Goal: Check status

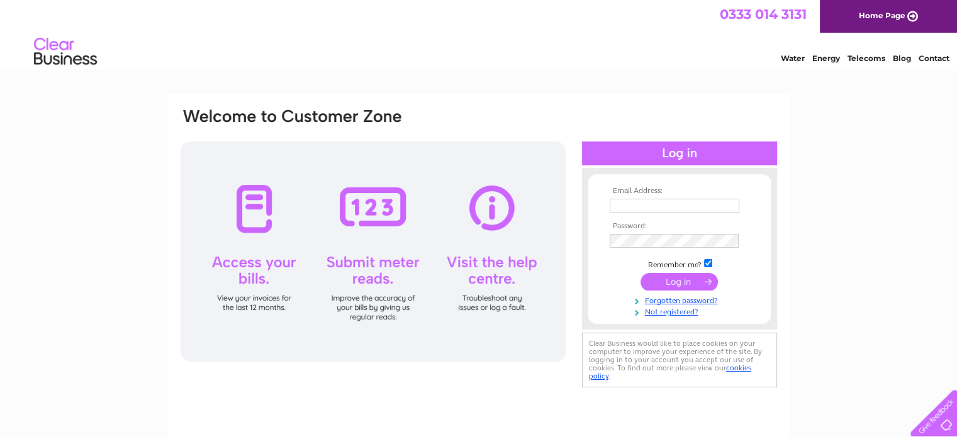
type input "dami.bochev@gmail.com"
click at [680, 279] on input "submit" at bounding box center [679, 282] width 77 height 18
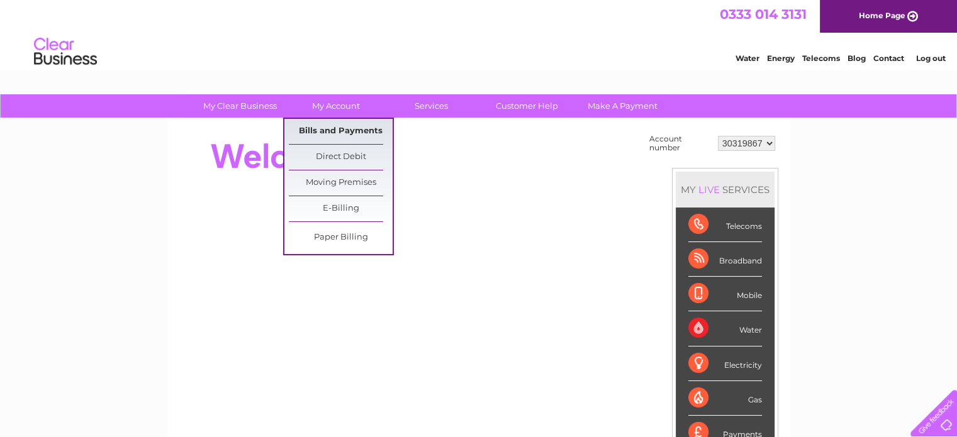
click at [337, 128] on link "Bills and Payments" at bounding box center [341, 131] width 104 height 25
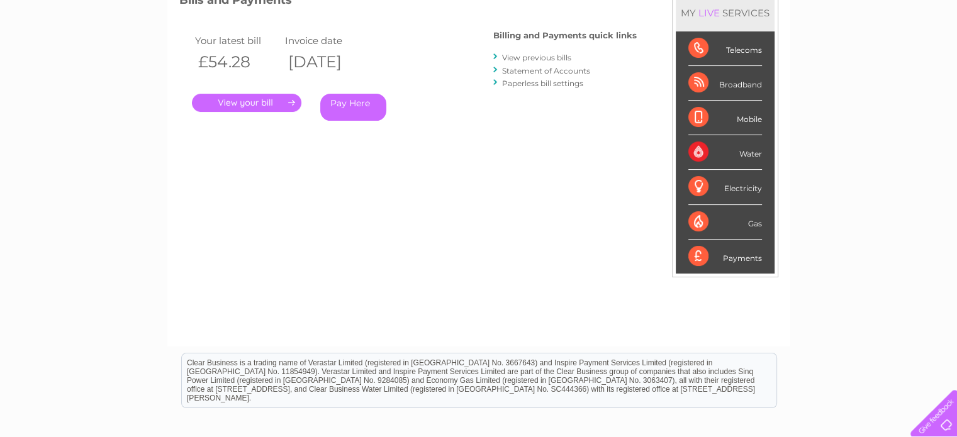
scroll to position [63, 0]
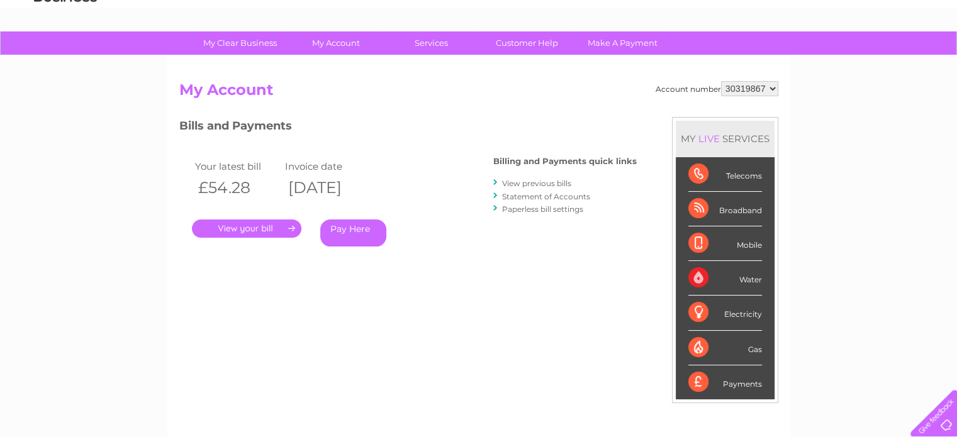
click at [253, 227] on link "." at bounding box center [247, 229] width 110 height 18
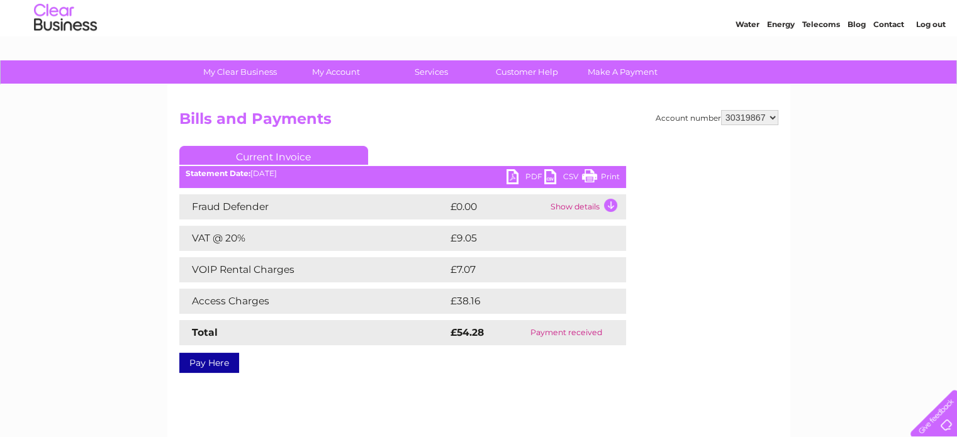
scroll to position [63, 0]
